Goal: Information Seeking & Learning: Learn about a topic

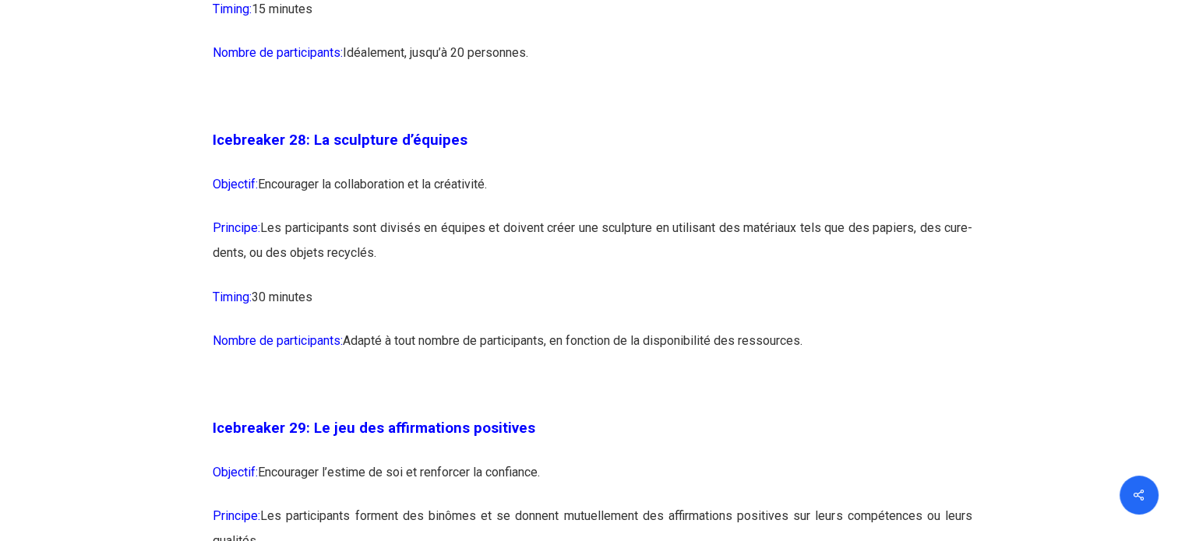
scroll to position [14520, 0]
drag, startPoint x: 692, startPoint y: 31, endPoint x: 682, endPoint y: 406, distance: 374.8
click at [682, 360] on p "Nombre de participants: Adapté à tout nombre de participants, en fonction de la…" at bounding box center [592, 349] width 759 height 44
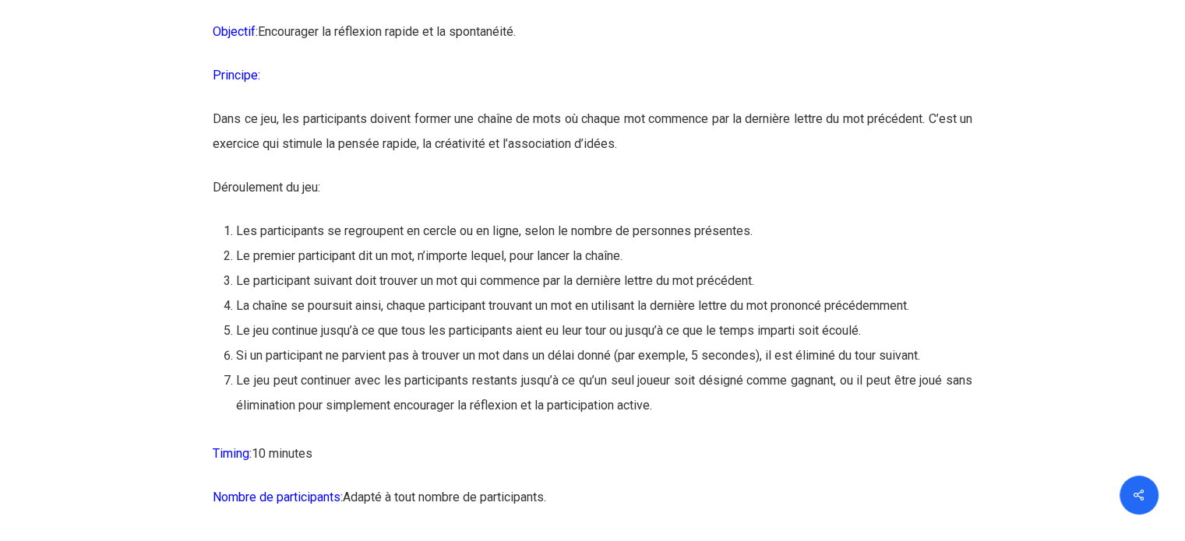
scroll to position [13831, 0]
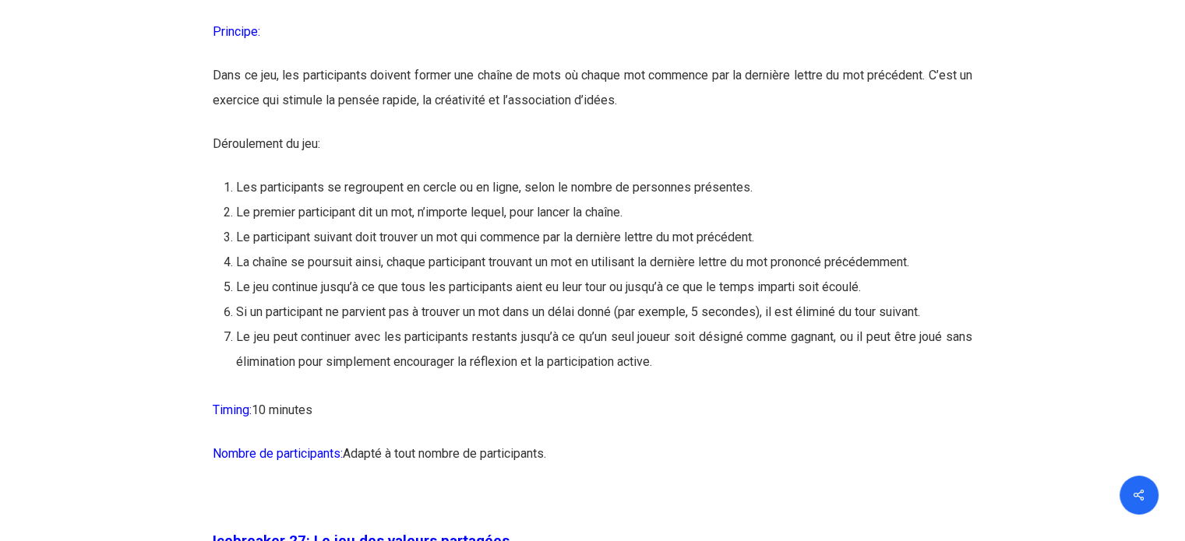
click at [789, 360] on li "Le jeu peut continuer avec les participants restants jusqu’à ce qu’un seul joue…" at bounding box center [604, 350] width 736 height 50
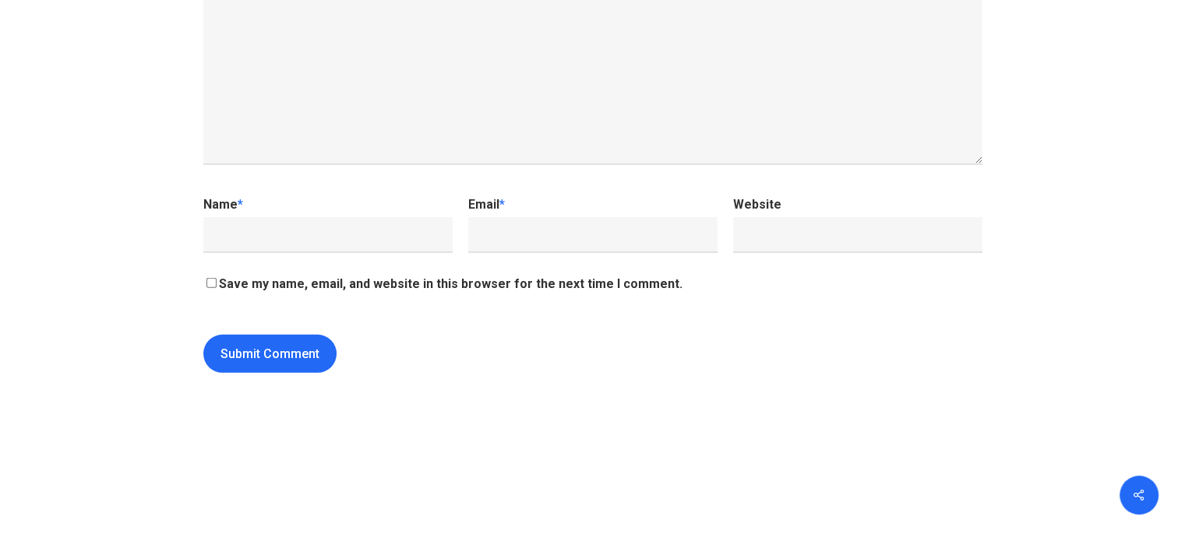
scroll to position [16448, 0]
